Goal: Task Accomplishment & Management: Manage account settings

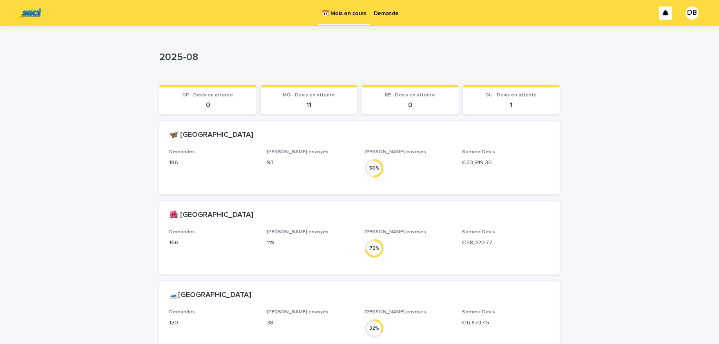
click at [380, 14] on p "Demande" at bounding box center [386, 8] width 25 height 17
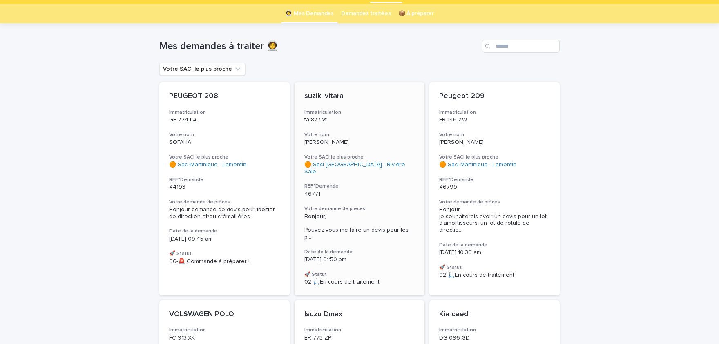
scroll to position [33, 0]
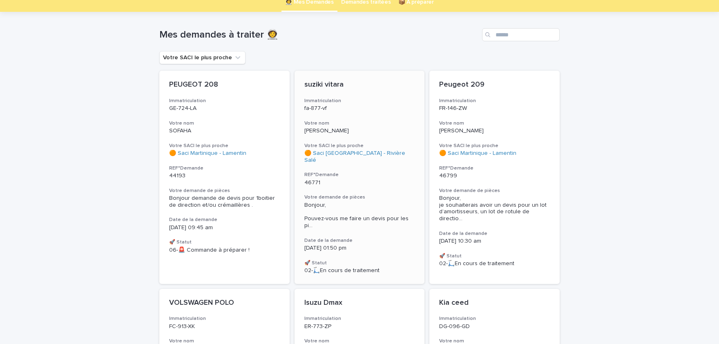
click at [377, 194] on h3 "Votre demande de pièces" at bounding box center [359, 197] width 111 height 7
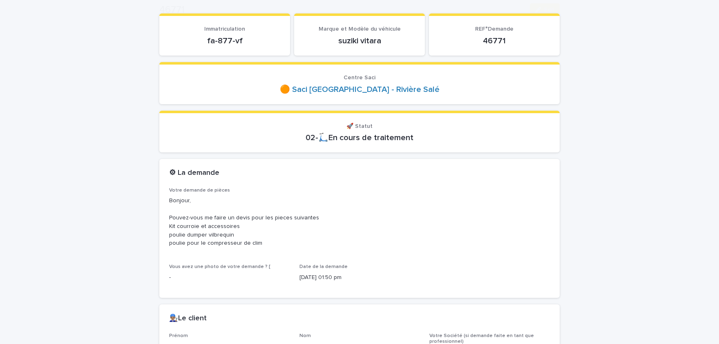
scroll to position [101, 0]
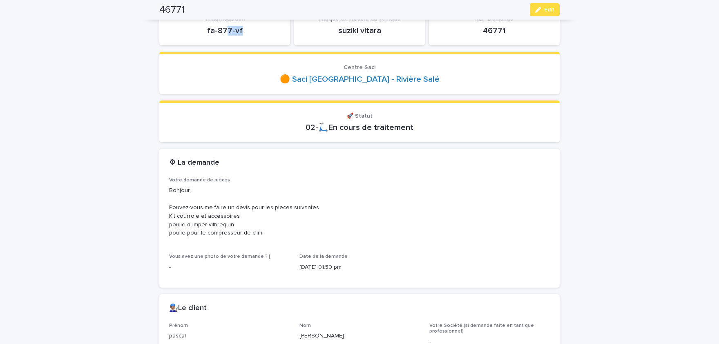
drag, startPoint x: 242, startPoint y: 29, endPoint x: 209, endPoint y: 31, distance: 32.7
click at [218, 31] on p "fa-877-vf" at bounding box center [224, 31] width 111 height 10
drag, startPoint x: 209, startPoint y: 31, endPoint x: 202, endPoint y: 30, distance: 7.0
click at [202, 30] on p "fa-877-vf" at bounding box center [224, 31] width 111 height 10
click at [208, 30] on p "fa-877-vf" at bounding box center [224, 31] width 111 height 10
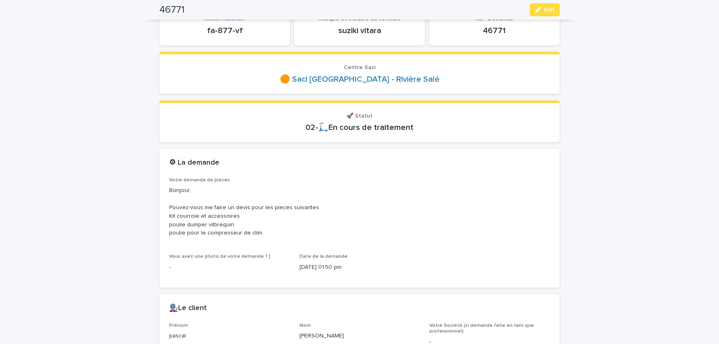
click at [208, 30] on p "fa-877-vf" at bounding box center [224, 31] width 111 height 10
drag, startPoint x: 210, startPoint y: 31, endPoint x: 240, endPoint y: 31, distance: 30.6
click at [240, 31] on p "fa-877-vf" at bounding box center [224, 31] width 111 height 10
copy p "fa-877-vf"
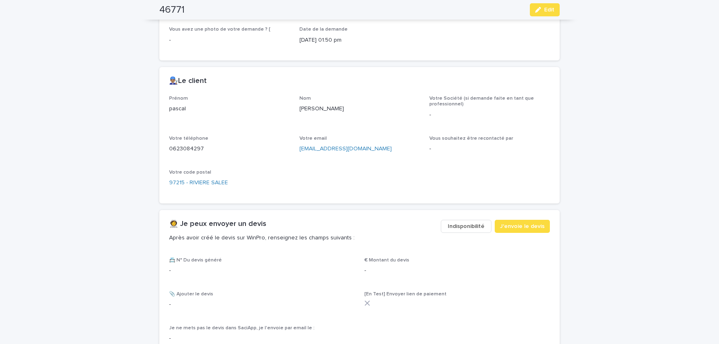
scroll to position [337, 0]
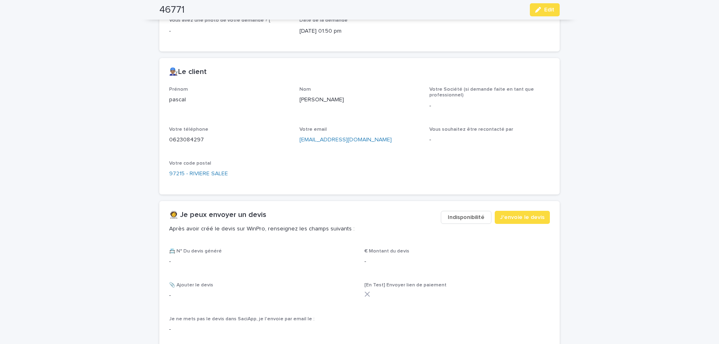
click at [182, 98] on p "pascal" at bounding box center [229, 100] width 120 height 9
copy p "pascal"
drag, startPoint x: 329, startPoint y: 100, endPoint x: 302, endPoint y: 100, distance: 27.4
click at [304, 100] on p "[PERSON_NAME]" at bounding box center [359, 100] width 120 height 9
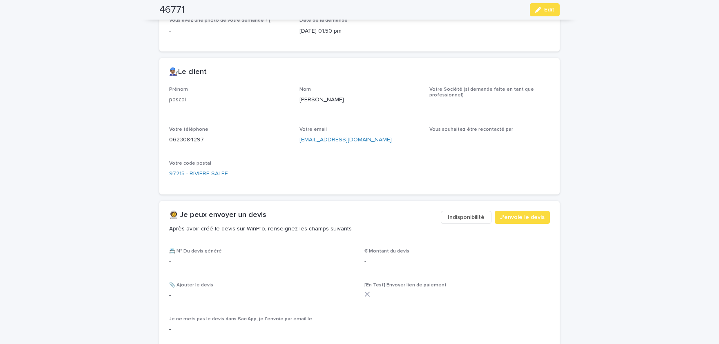
click at [299, 100] on div "[PERSON_NAME]" at bounding box center [359, 99] width 120 height 10
click at [296, 100] on div "Prénom [PERSON_NAME] Société (si demande faite en tant que professionnel) - Vot…" at bounding box center [359, 136] width 381 height 98
click at [307, 98] on p "[PERSON_NAME]" at bounding box center [359, 100] width 120 height 9
drag, startPoint x: 299, startPoint y: 98, endPoint x: 331, endPoint y: 101, distance: 32.4
click at [331, 101] on div "Prénom [PERSON_NAME] Société (si demande faite en tant que professionnel) - Vot…" at bounding box center [359, 136] width 381 height 98
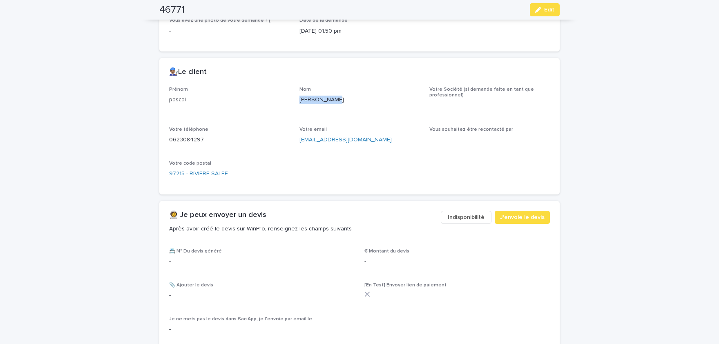
copy p "[PERSON_NAME]"
click at [191, 138] on p "0623084297" at bounding box center [229, 140] width 120 height 9
copy p "0623084297"
click at [557, 8] on button "Edit" at bounding box center [545, 9] width 30 height 13
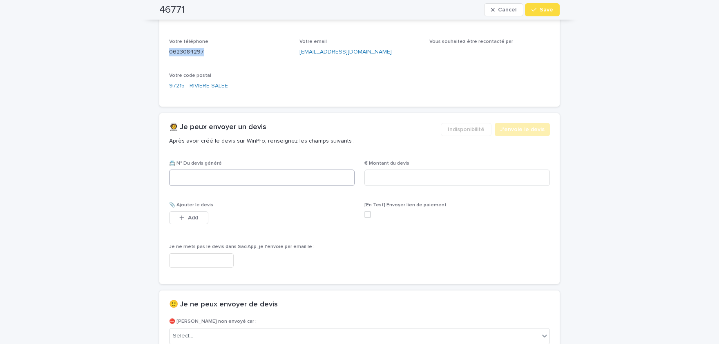
scroll to position [429, 0]
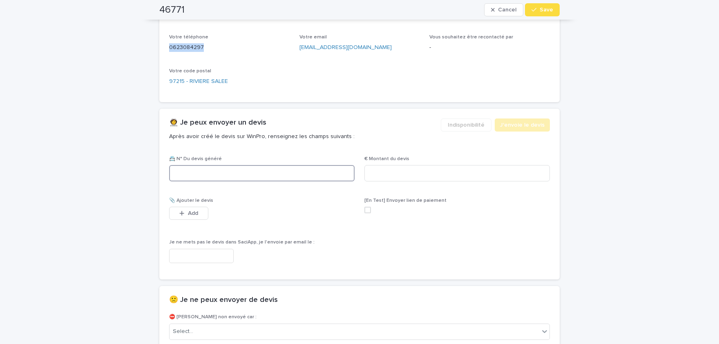
click at [304, 171] on input at bounding box center [261, 173] width 185 height 16
paste input "********"
type input "********"
click at [468, 170] on input at bounding box center [456, 173] width 185 height 16
paste input "*****"
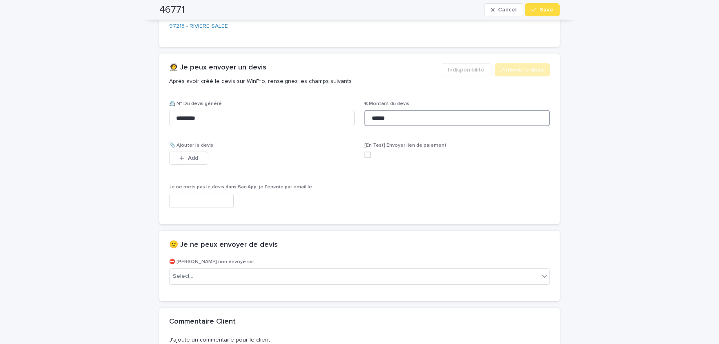
scroll to position [502, 0]
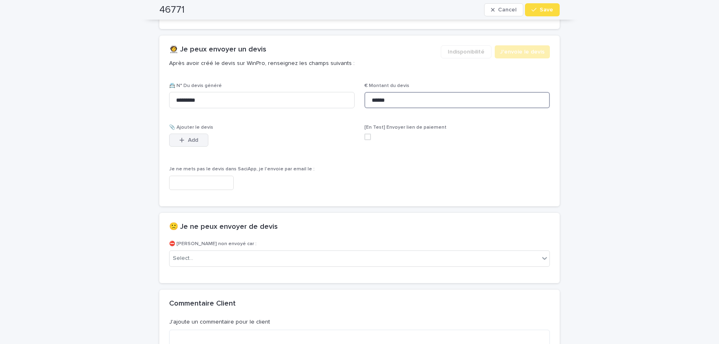
type input "******"
click at [189, 139] on span "Add" at bounding box center [193, 140] width 10 height 6
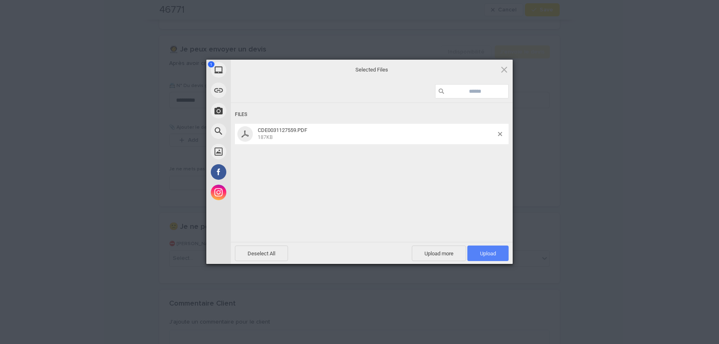
click at [480, 250] on span "Upload 1" at bounding box center [488, 253] width 16 height 6
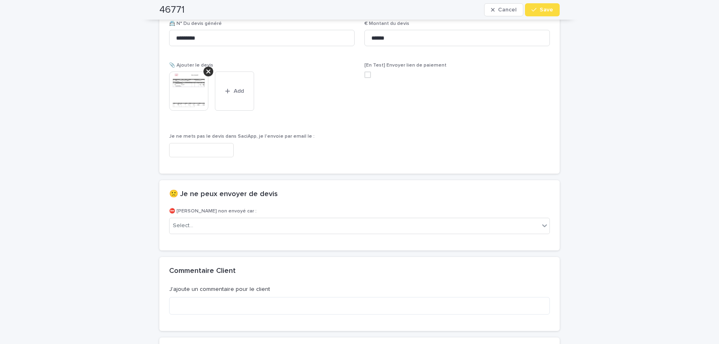
scroll to position [564, 0]
click at [200, 89] on img at bounding box center [188, 91] width 39 height 39
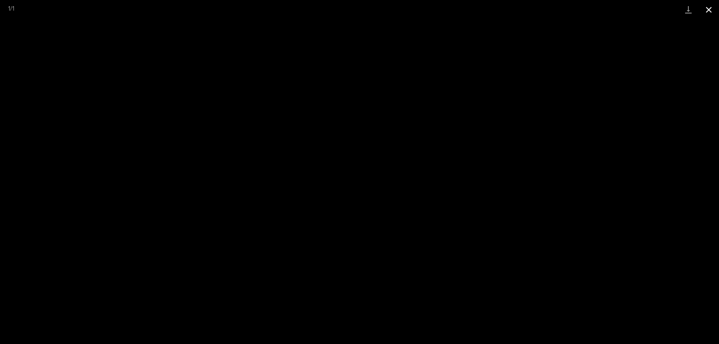
click at [710, 7] on button "Close gallery" at bounding box center [708, 9] width 20 height 19
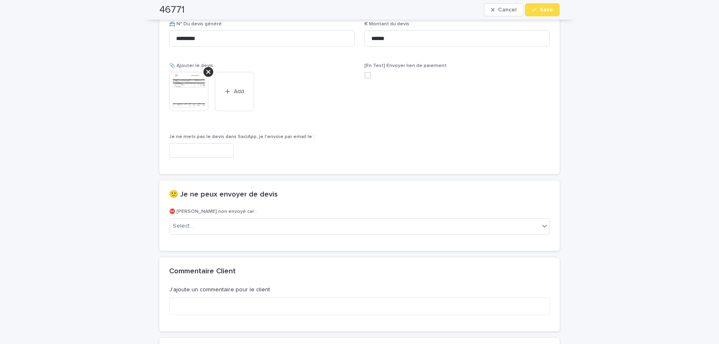
click at [204, 94] on img at bounding box center [188, 91] width 39 height 39
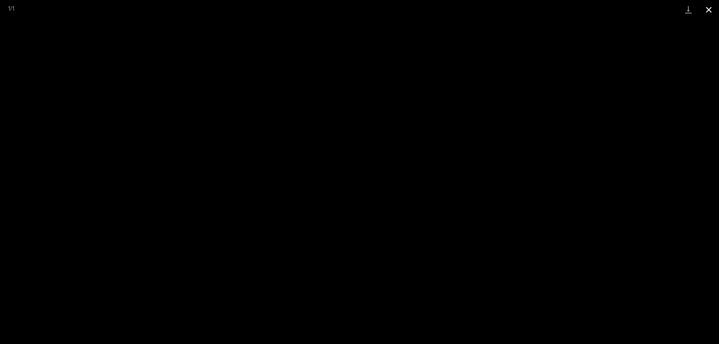
click at [712, 8] on button "Close gallery" at bounding box center [708, 9] width 20 height 19
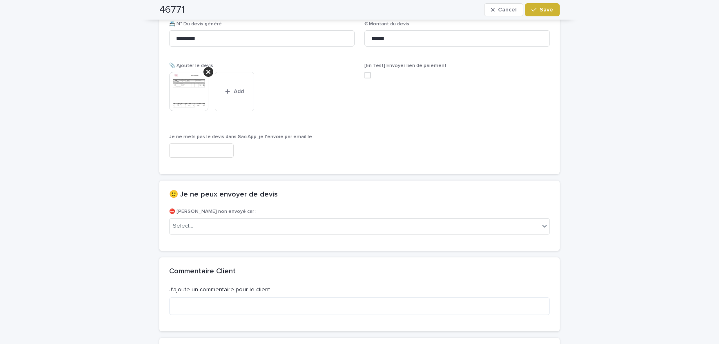
click at [551, 13] on button "Save" at bounding box center [542, 9] width 35 height 13
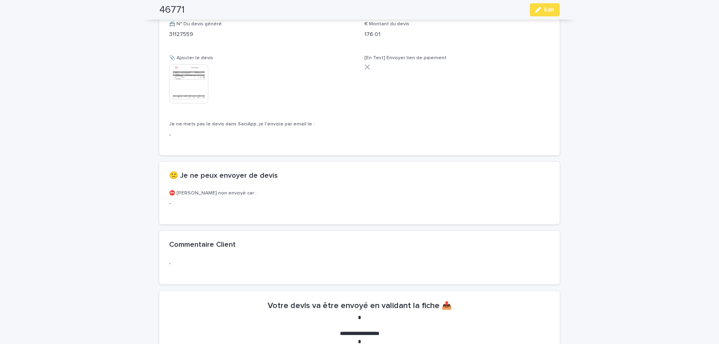
scroll to position [540, 0]
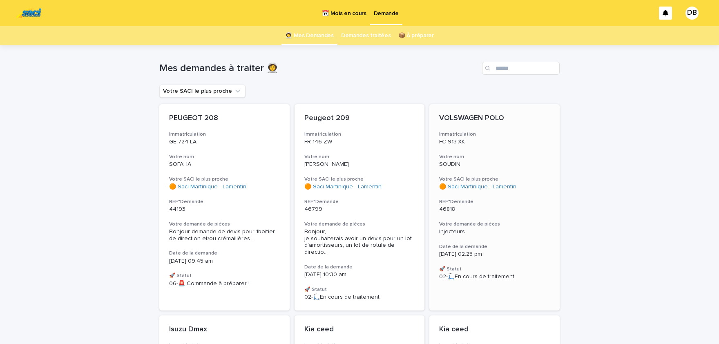
click at [501, 262] on div "VOLSWAGEN POLO Immatriculation FC-913-XK Votre nom SOUDIN Votre SACI le plus pr…" at bounding box center [494, 197] width 130 height 186
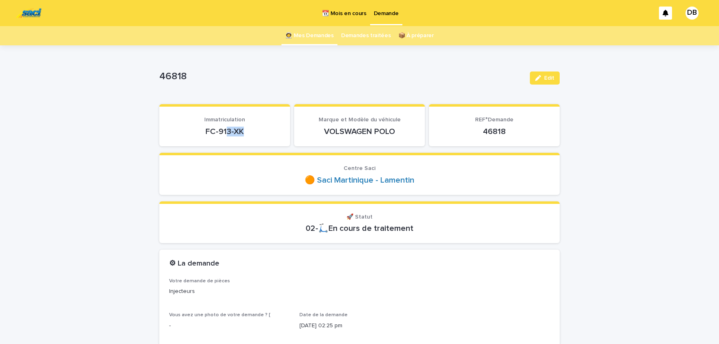
drag, startPoint x: 242, startPoint y: 131, endPoint x: 194, endPoint y: 134, distance: 47.8
click at [200, 133] on p "FC-913-XK" at bounding box center [224, 132] width 111 height 10
click at [194, 134] on p "FC-913-XK" at bounding box center [224, 132] width 111 height 10
drag, startPoint x: 206, startPoint y: 131, endPoint x: 244, endPoint y: 132, distance: 37.6
click at [244, 132] on p "FC-913-XK" at bounding box center [224, 132] width 111 height 10
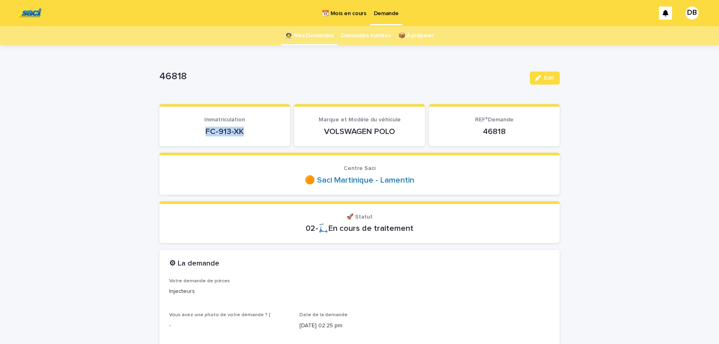
copy p "FC-913-XK"
click at [546, 77] on span "Edit" at bounding box center [549, 78] width 10 height 6
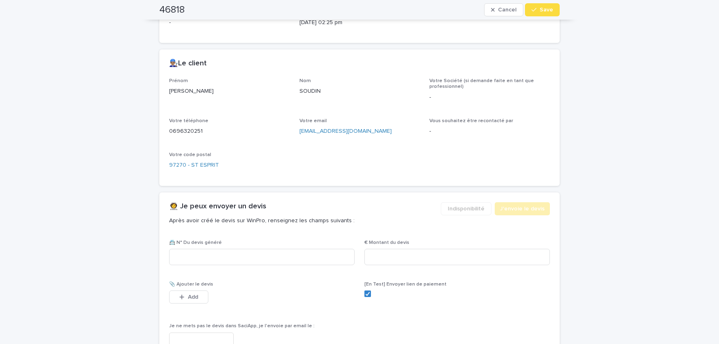
scroll to position [472, 0]
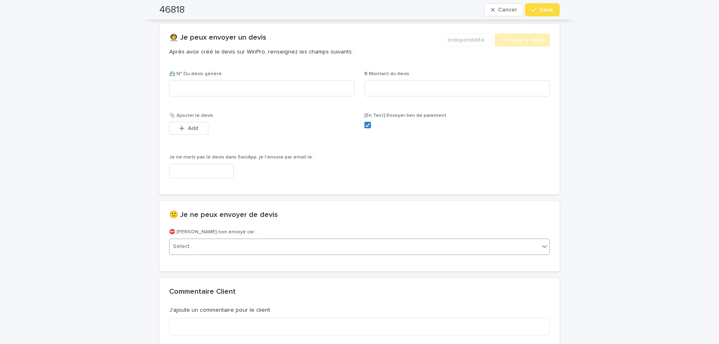
click at [235, 250] on div "Select..." at bounding box center [354, 246] width 370 height 13
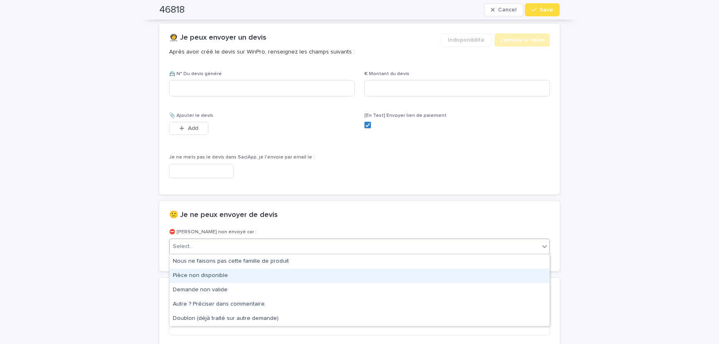
click at [231, 277] on div "Pièce non disponible" at bounding box center [359, 276] width 380 height 14
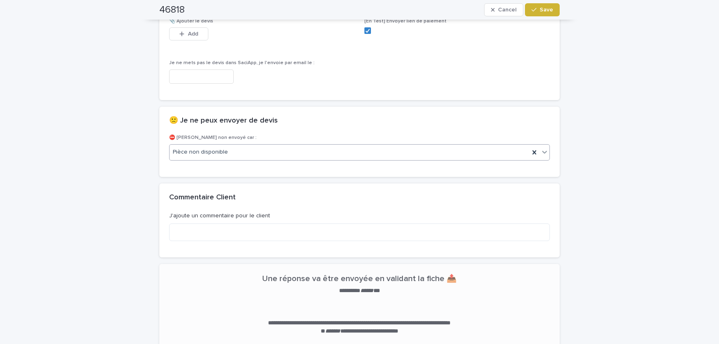
click at [544, 12] on span "Save" at bounding box center [545, 10] width 13 height 6
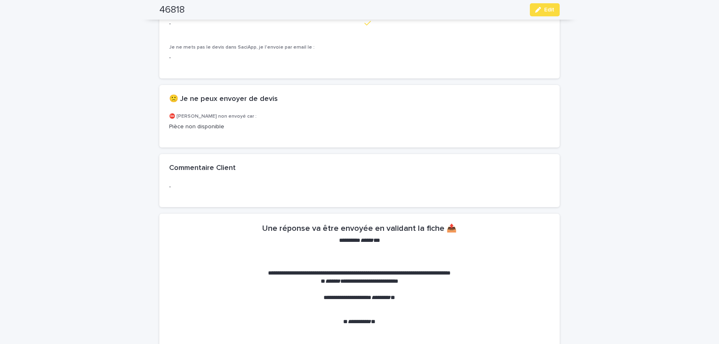
scroll to position [541, 0]
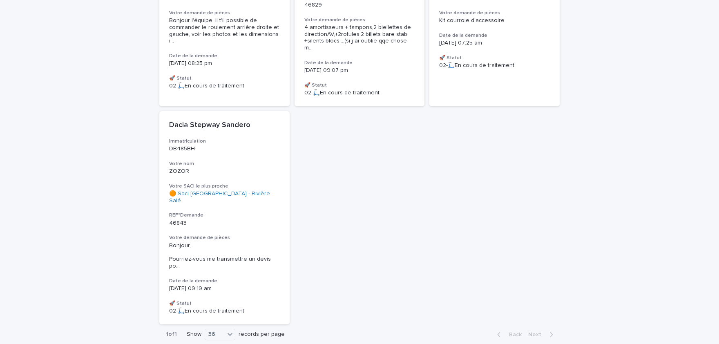
scroll to position [492, 0]
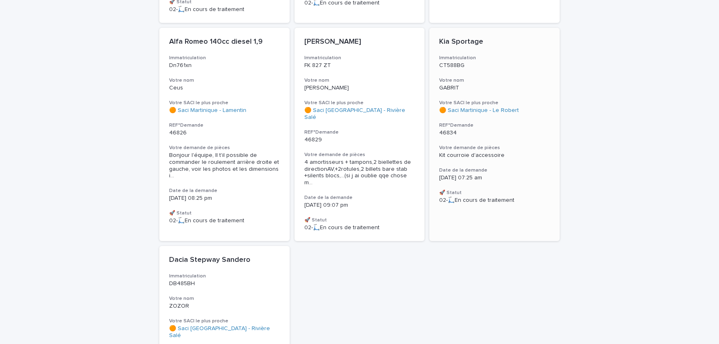
click at [500, 152] on span "Kit courroie d'accessoire" at bounding box center [471, 155] width 65 height 6
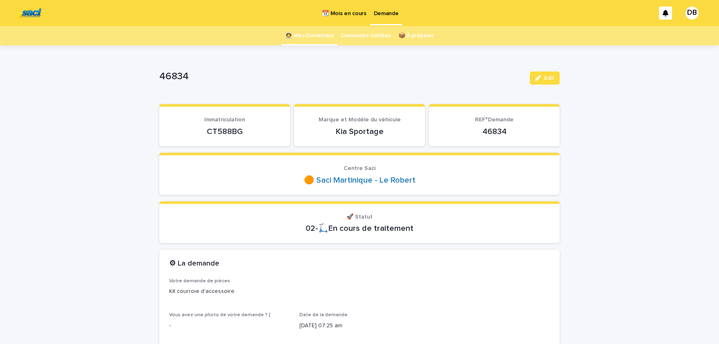
click at [234, 131] on p "CT588BG" at bounding box center [224, 132] width 111 height 10
copy p "CT588BG"
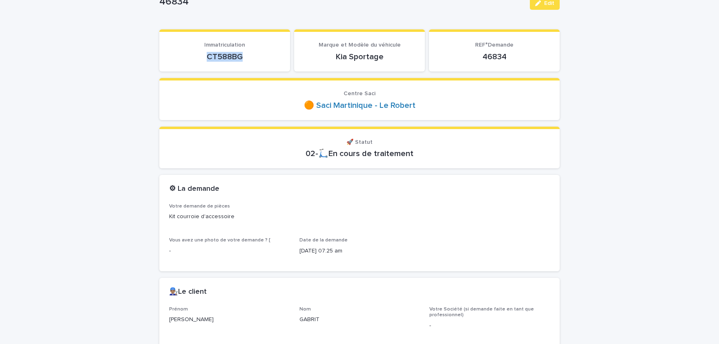
scroll to position [101, 0]
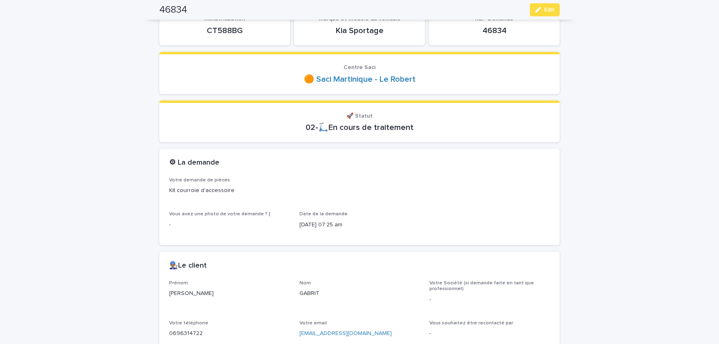
click at [176, 296] on p "[PERSON_NAME]" at bounding box center [229, 293] width 120 height 9
click at [179, 292] on p "[PERSON_NAME]" at bounding box center [229, 293] width 120 height 9
drag, startPoint x: 179, startPoint y: 292, endPoint x: 184, endPoint y: 292, distance: 4.5
click at [179, 294] on p "[PERSON_NAME]" at bounding box center [229, 293] width 120 height 9
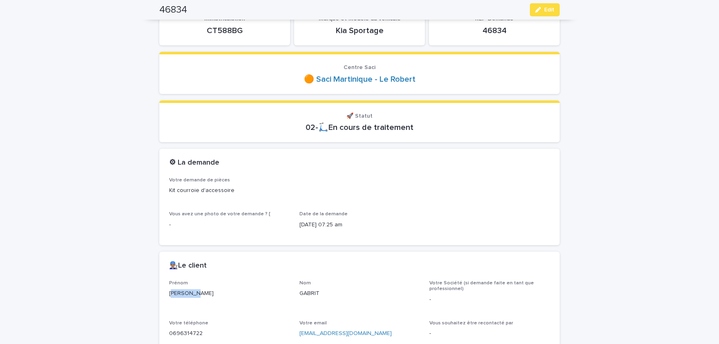
click at [178, 296] on p "[PERSON_NAME]" at bounding box center [229, 293] width 120 height 9
copy p "[PERSON_NAME]"
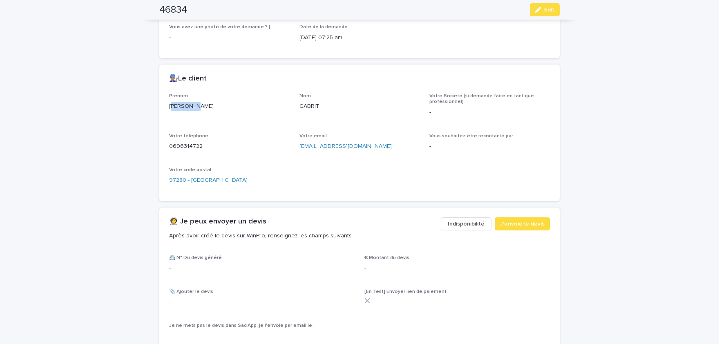
scroll to position [303, 0]
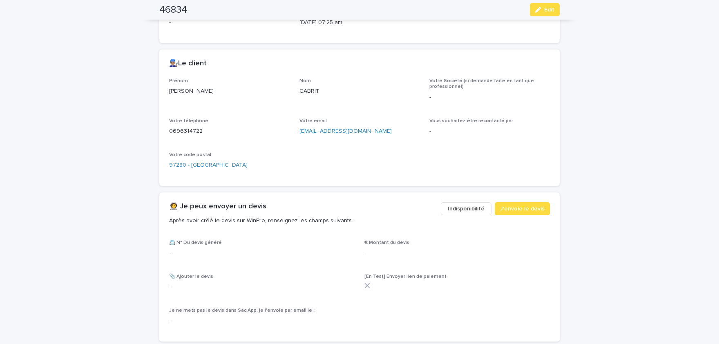
click at [311, 91] on p "GABRIT" at bounding box center [359, 91] width 120 height 9
click at [191, 132] on p "0696314722" at bounding box center [229, 131] width 120 height 9
click at [191, 131] on p "0696314722" at bounding box center [229, 131] width 120 height 9
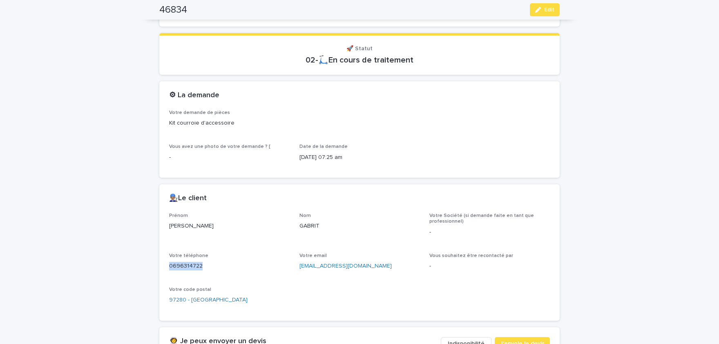
scroll to position [0, 0]
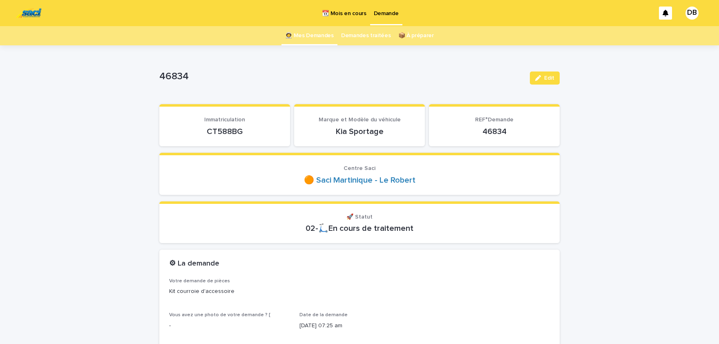
click at [232, 129] on p "CT588BG" at bounding box center [224, 132] width 111 height 10
click at [557, 79] on button "Edit" at bounding box center [545, 77] width 30 height 13
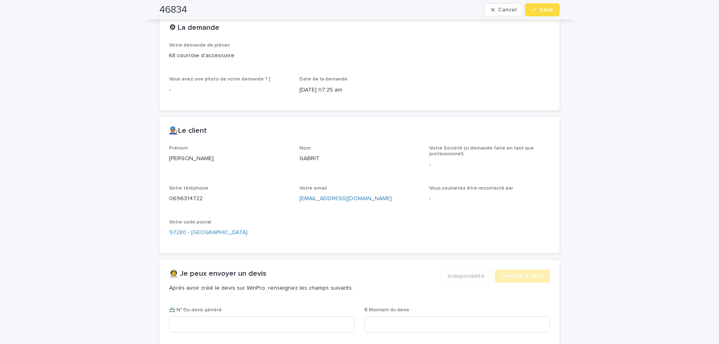
scroll to position [370, 0]
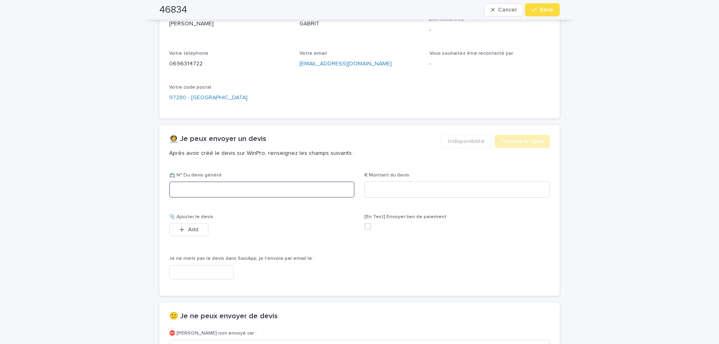
click at [247, 186] on input at bounding box center [261, 189] width 185 height 16
paste input "********"
type input "********"
click at [441, 185] on input at bounding box center [456, 189] width 185 height 16
paste input "*****"
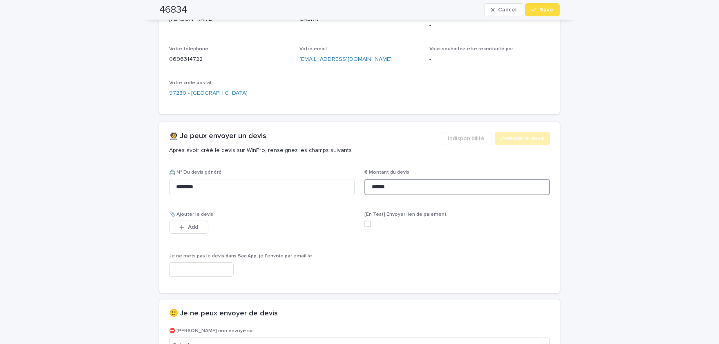
scroll to position [408, 0]
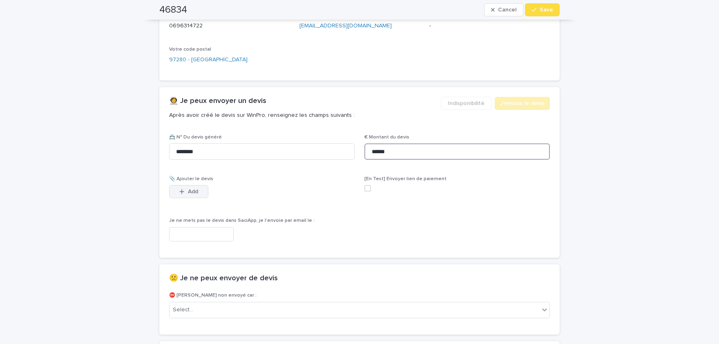
type input "******"
drag, startPoint x: 202, startPoint y: 190, endPoint x: 232, endPoint y: 185, distance: 30.2
click at [202, 189] on button "Add" at bounding box center [188, 191] width 39 height 13
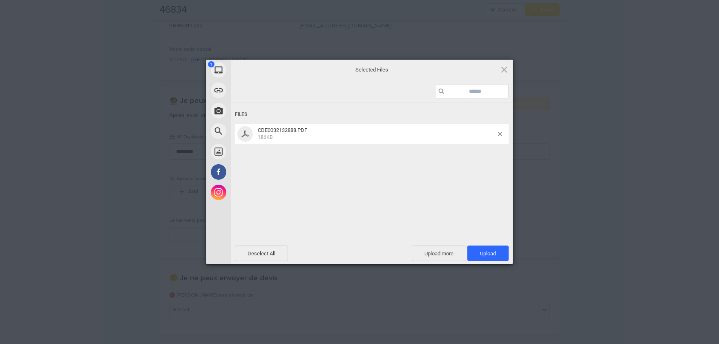
click at [488, 183] on div "Files CDE0032132888.PDF 186KB" at bounding box center [372, 171] width 282 height 137
click at [492, 254] on span "Upload 1" at bounding box center [488, 253] width 16 height 6
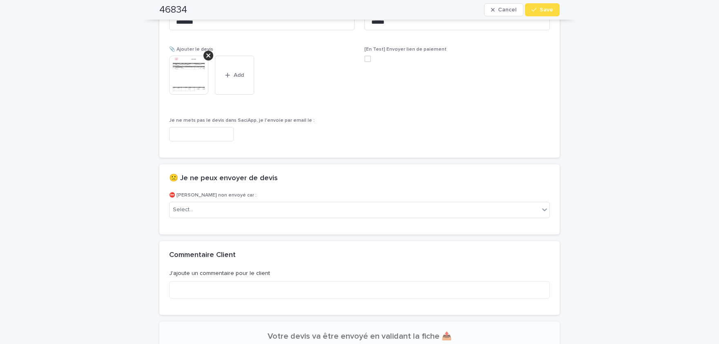
scroll to position [541, 0]
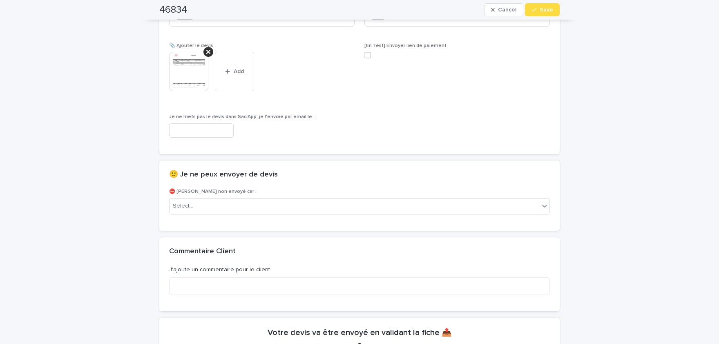
click at [187, 74] on img at bounding box center [188, 71] width 39 height 39
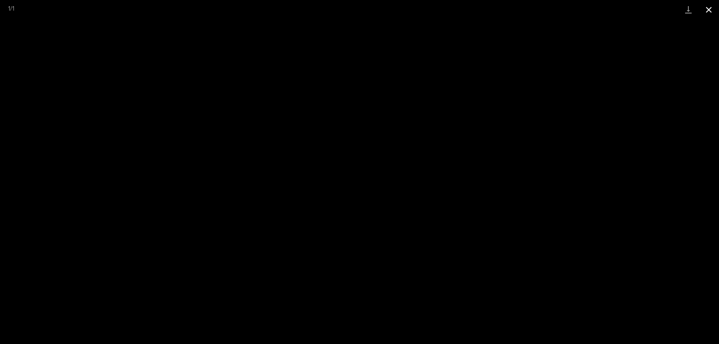
click at [709, 10] on button "Close gallery" at bounding box center [708, 9] width 20 height 19
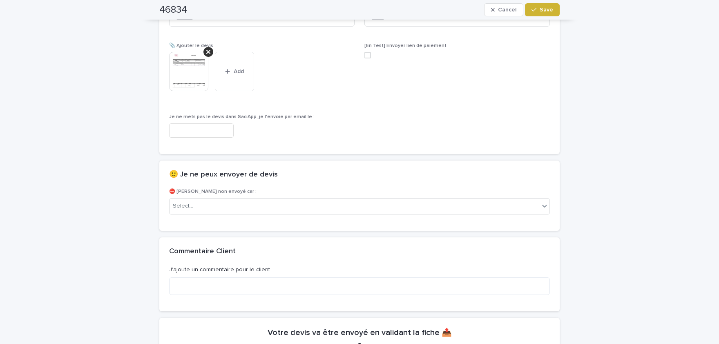
click at [557, 11] on button "Save" at bounding box center [542, 9] width 35 height 13
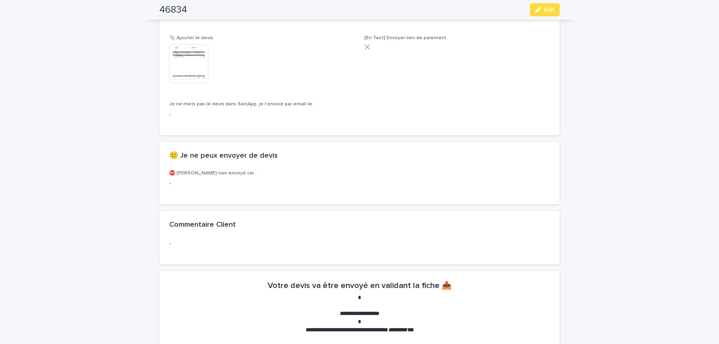
scroll to position [518, 0]
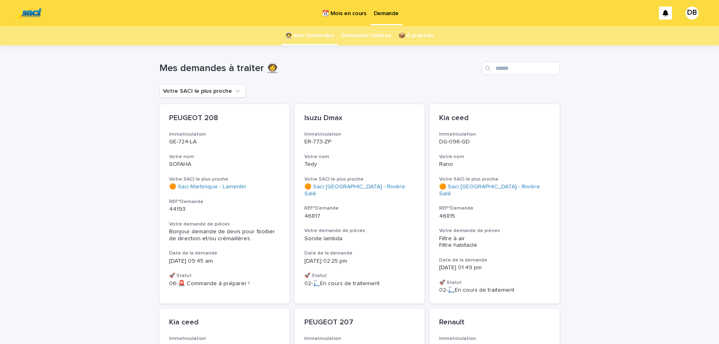
click at [352, 15] on p "📆 Mois en cours" at bounding box center [344, 8] width 44 height 17
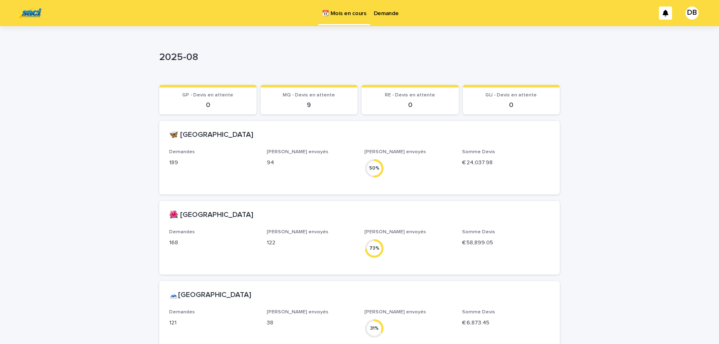
click at [389, 14] on p "Demande" at bounding box center [386, 8] width 25 height 17
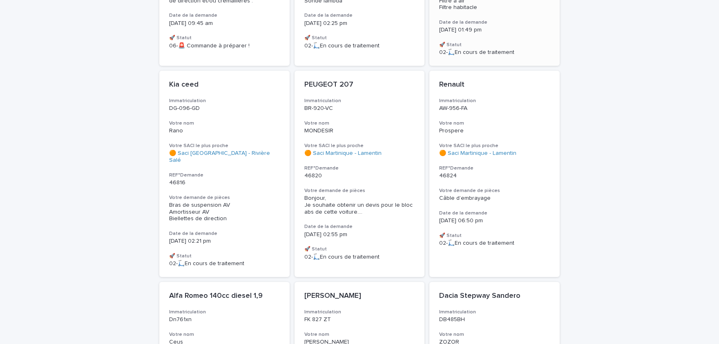
scroll to position [542, 0]
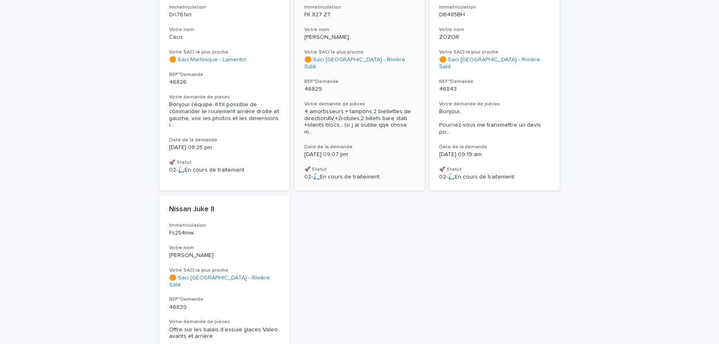
click at [359, 108] on span "4 amortisseurs + tampons,2 biellettes de directionAV,+2rotules,2 billets bare s…" at bounding box center [359, 121] width 111 height 27
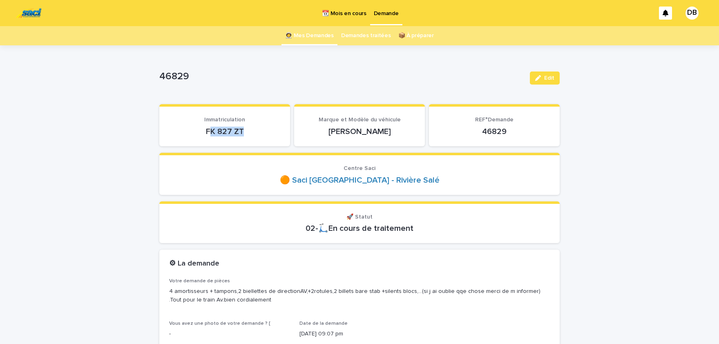
drag, startPoint x: 232, startPoint y: 130, endPoint x: 202, endPoint y: 129, distance: 29.8
click at [205, 129] on p "FK 827 ZT" at bounding box center [224, 132] width 111 height 10
click at [201, 129] on p "FK 827 ZT" at bounding box center [224, 132] width 111 height 10
click at [210, 128] on p "FK 827 ZT" at bounding box center [224, 132] width 111 height 10
drag, startPoint x: 205, startPoint y: 129, endPoint x: 244, endPoint y: 129, distance: 39.2
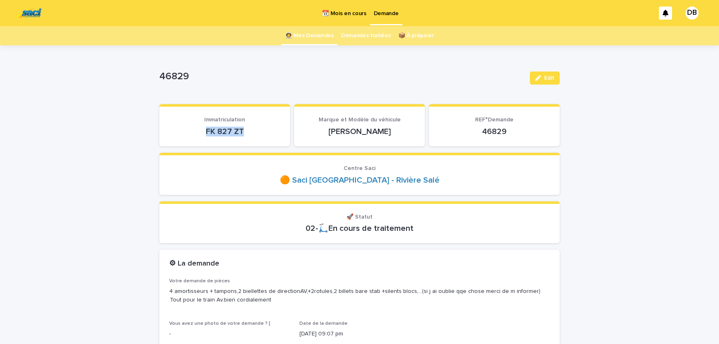
click at [245, 129] on p "FK 827 ZT" at bounding box center [224, 132] width 111 height 10
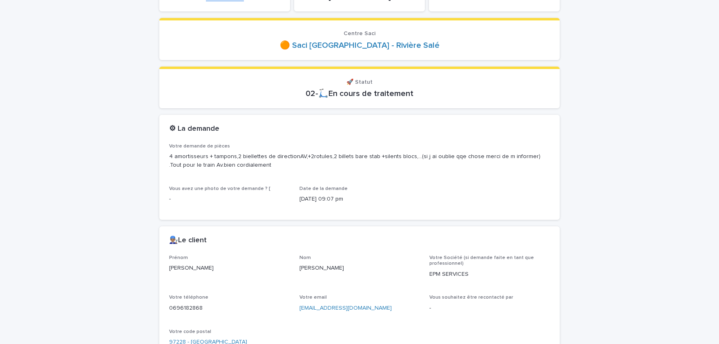
scroll to position [168, 0]
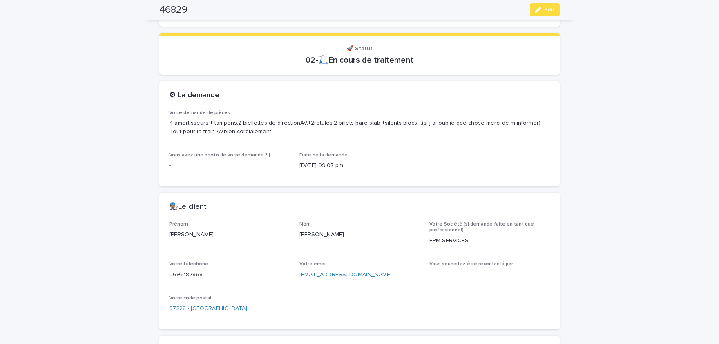
click at [175, 235] on p "[PERSON_NAME]" at bounding box center [229, 234] width 120 height 9
click at [308, 233] on p "[PERSON_NAME]" at bounding box center [359, 234] width 120 height 9
click at [188, 275] on p "0696182868" at bounding box center [229, 274] width 120 height 9
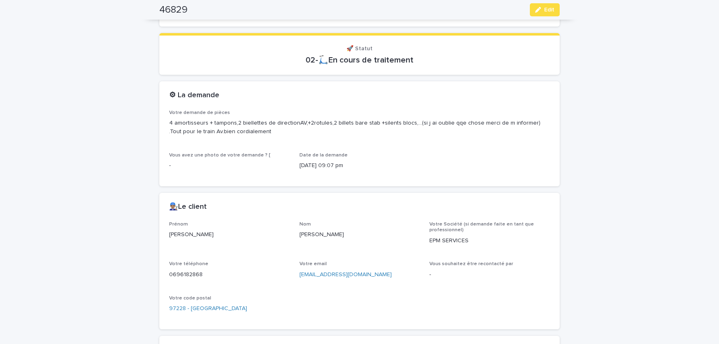
click at [188, 275] on p "0696182868" at bounding box center [229, 274] width 120 height 9
click at [180, 275] on p "0696182868" at bounding box center [229, 274] width 120 height 9
click at [540, 8] on icon "button" at bounding box center [538, 10] width 6 height 6
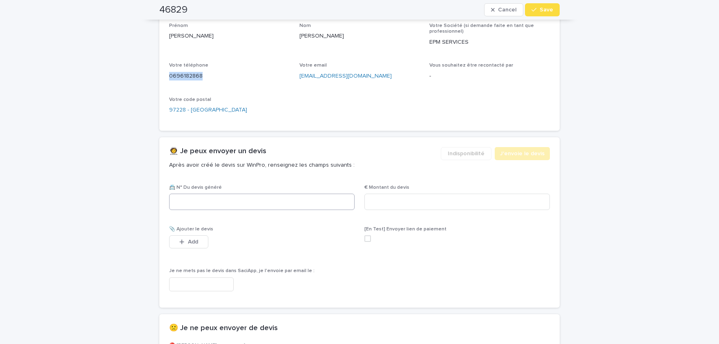
scroll to position [370, 0]
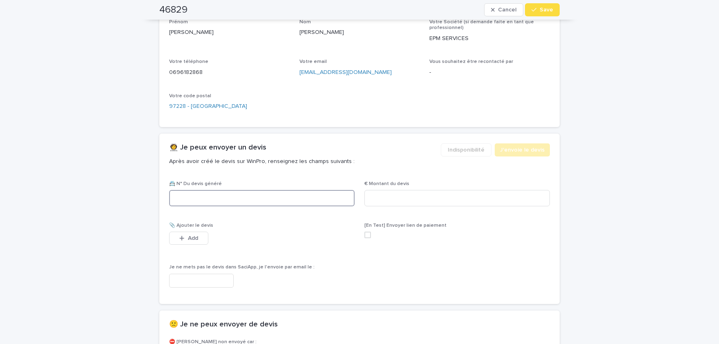
click at [243, 201] on input at bounding box center [261, 198] width 185 height 16
paste input "********"
type input "********"
drag, startPoint x: 429, startPoint y: 200, endPoint x: 424, endPoint y: 197, distance: 5.5
click at [425, 198] on input at bounding box center [456, 198] width 185 height 16
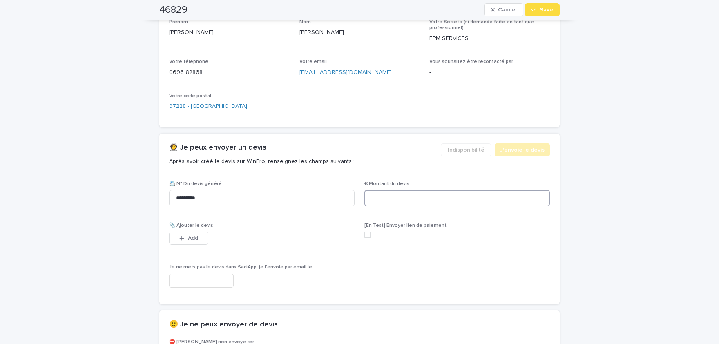
paste input "*****"
type input "******"
click at [193, 239] on span "Add" at bounding box center [193, 238] width 10 height 6
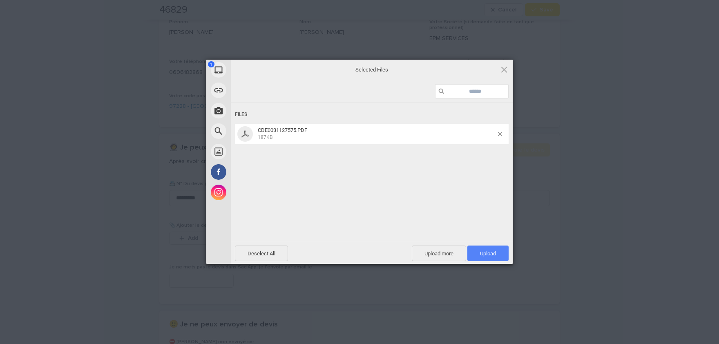
click at [493, 254] on span "Upload 1" at bounding box center [488, 253] width 16 height 6
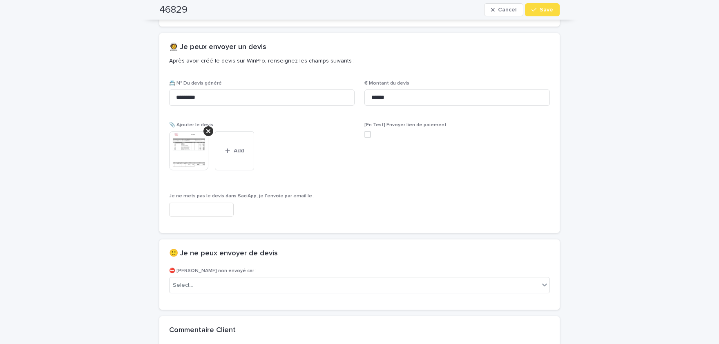
scroll to position [628, 0]
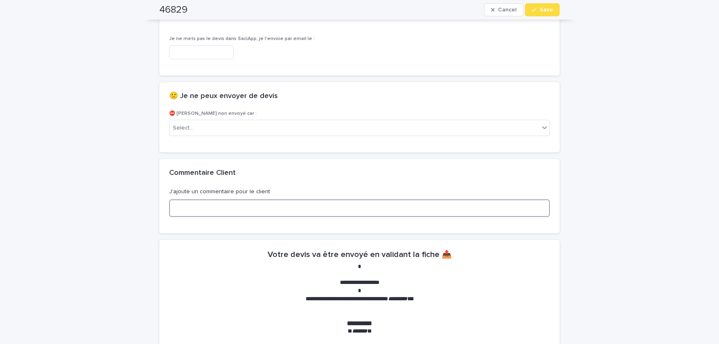
click at [284, 205] on textarea at bounding box center [359, 208] width 381 height 18
type textarea "**********"
click at [542, 9] on span "Save" at bounding box center [545, 10] width 13 height 6
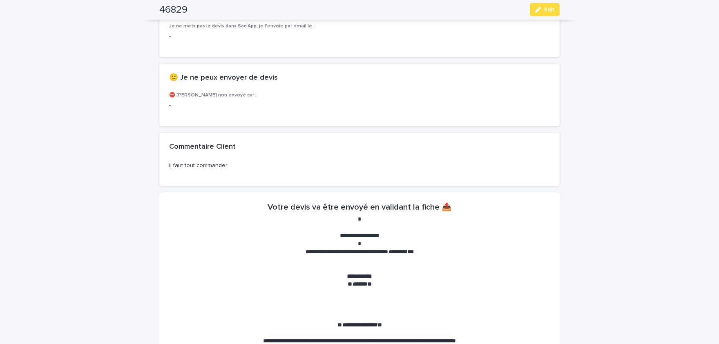
scroll to position [567, 0]
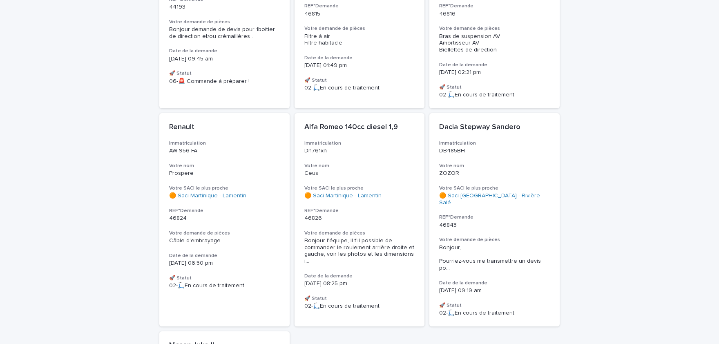
scroll to position [33, 0]
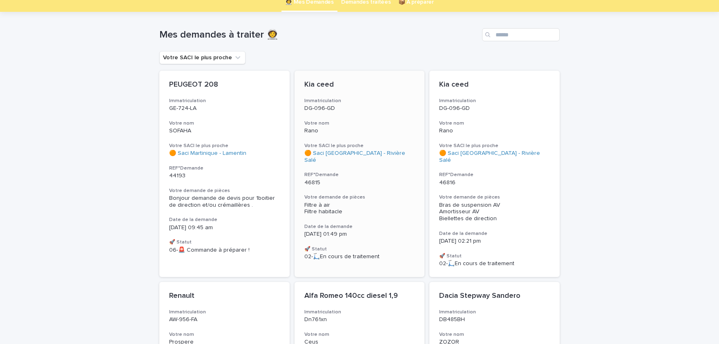
click at [372, 202] on div "Filtre à air Filtre habitacle" at bounding box center [359, 209] width 111 height 14
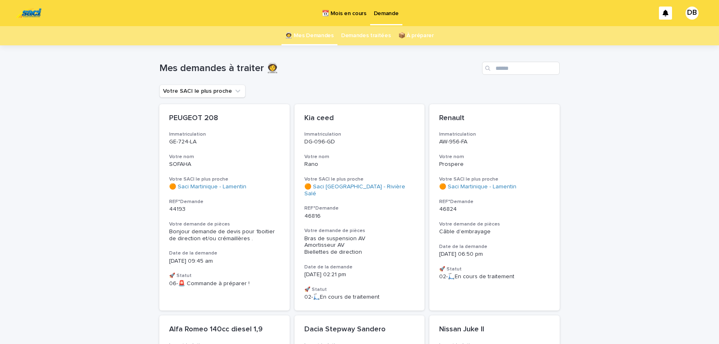
click at [353, 15] on p "📆 Mois en cours" at bounding box center [344, 8] width 44 height 17
